Goal: Navigation & Orientation: Go to known website

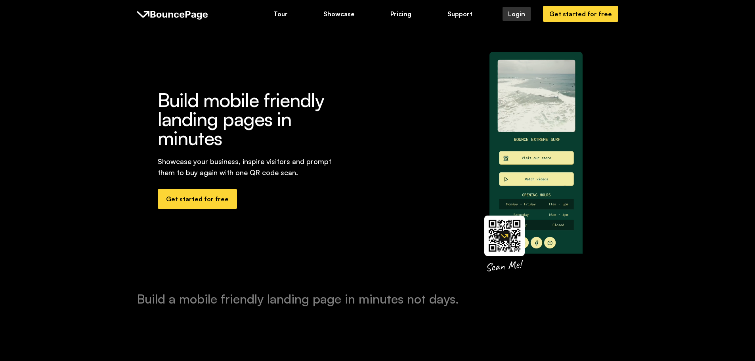
click at [525, 13] on div "Login" at bounding box center [516, 14] width 17 height 9
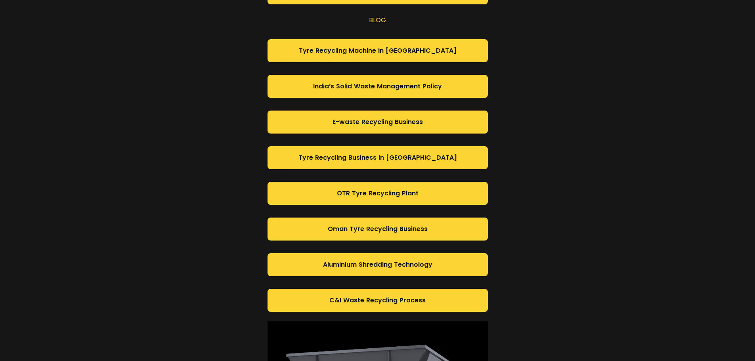
scroll to position [317, 0]
